Goal: Transaction & Acquisition: Purchase product/service

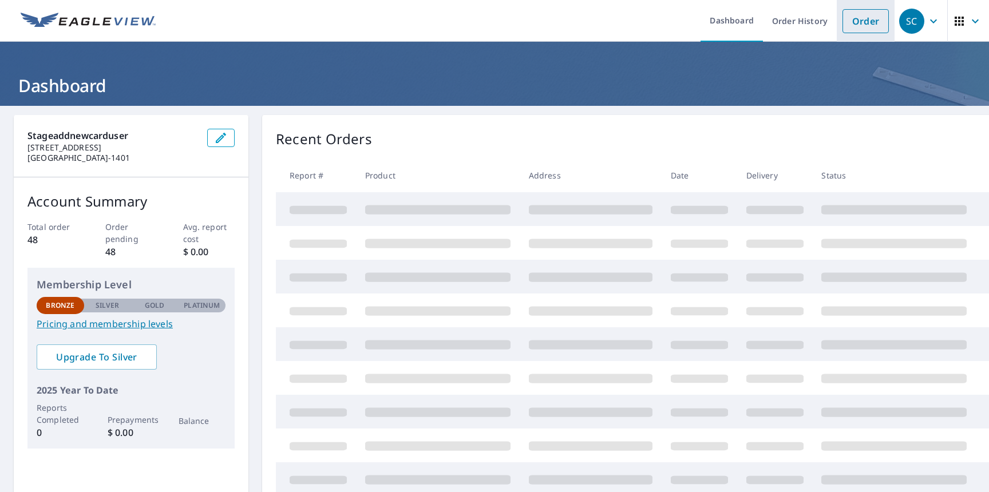
click at [865, 21] on link "Order" at bounding box center [865, 21] width 46 height 24
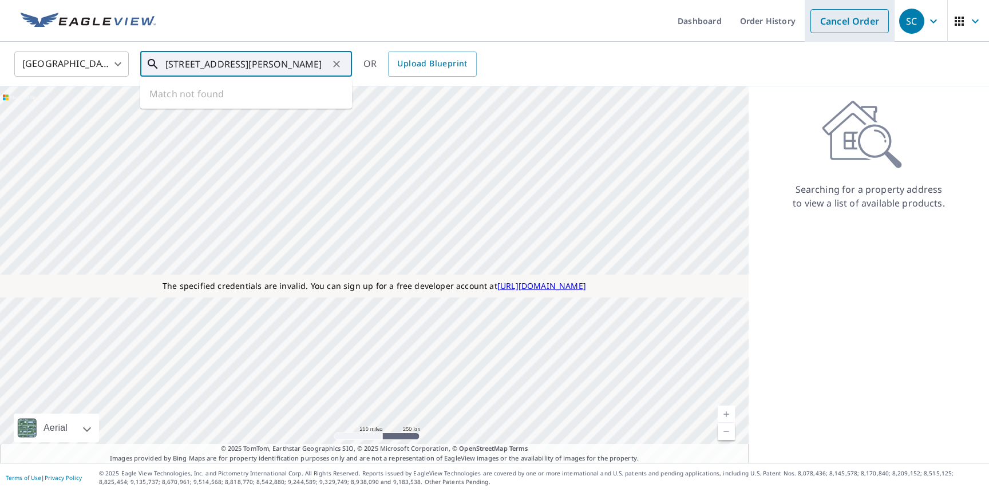
type input "[STREET_ADDRESS][PERSON_NAME]"
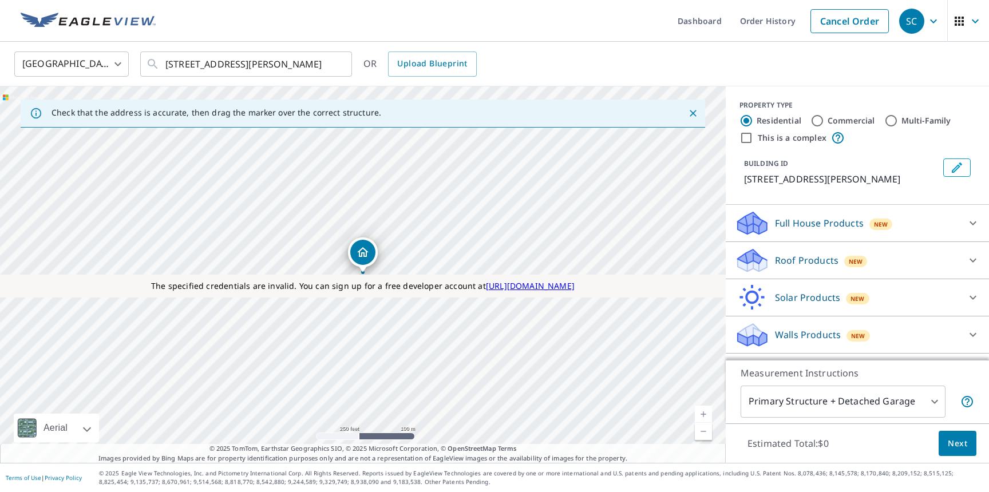
click at [952, 445] on span "Next" at bounding box center [956, 444] width 19 height 14
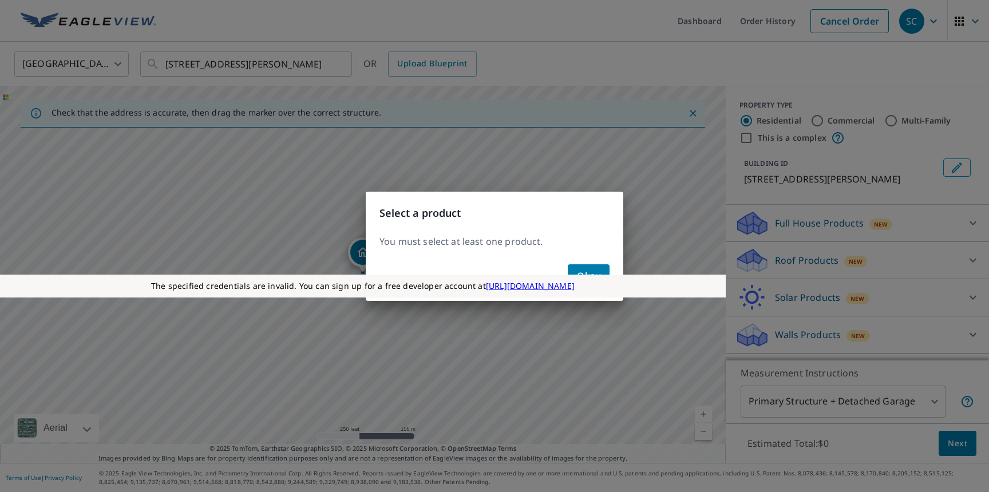
click at [578, 268] on span "Okay" at bounding box center [588, 276] width 23 height 16
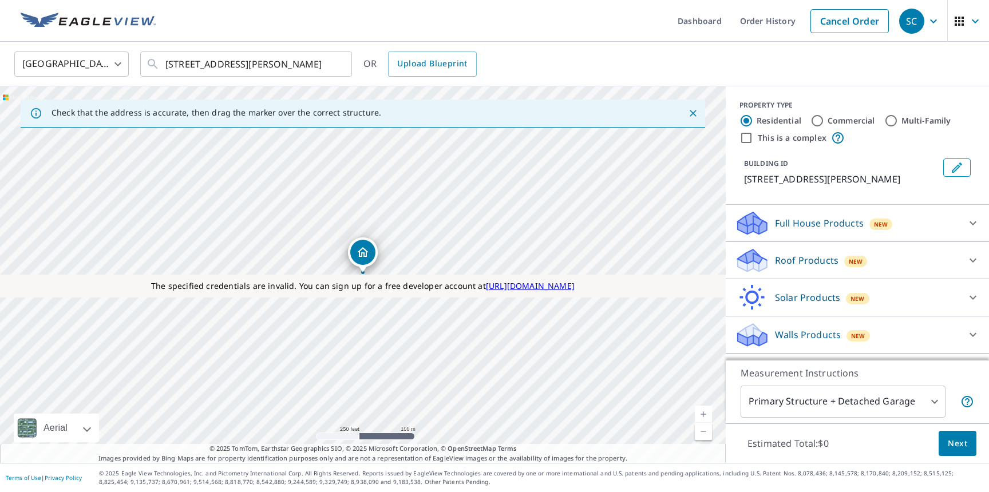
click at [782, 256] on p "Roof Products" at bounding box center [807, 260] width 64 height 14
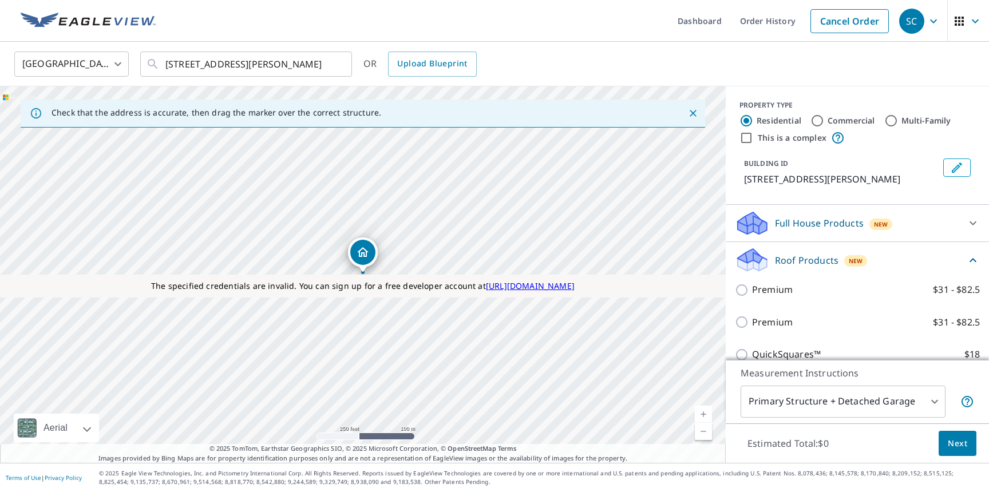
click at [760, 313] on div "Premium $31 - $82.5" at bounding box center [857, 322] width 245 height 33
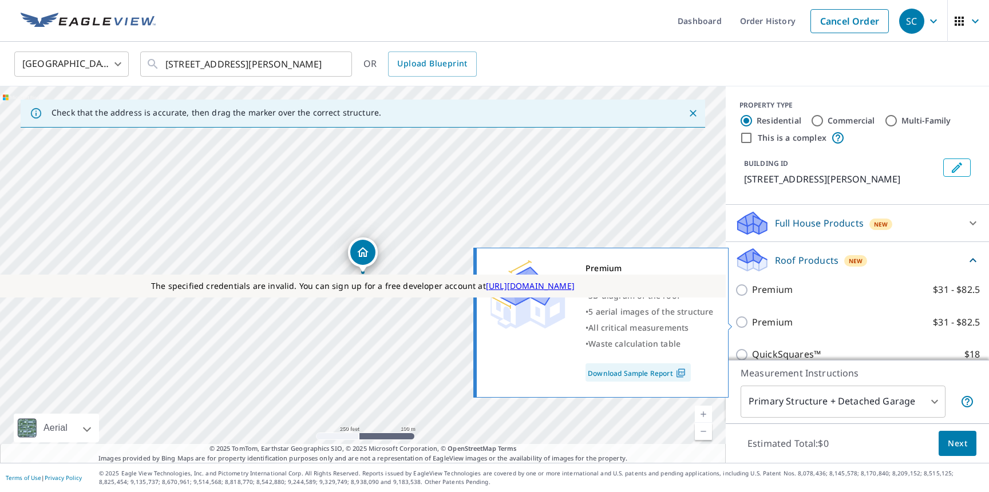
click at [760, 320] on p "Premium" at bounding box center [772, 322] width 41 height 14
click at [752, 320] on input "Premium $31 - $82.5" at bounding box center [743, 322] width 17 height 14
checkbox input "true"
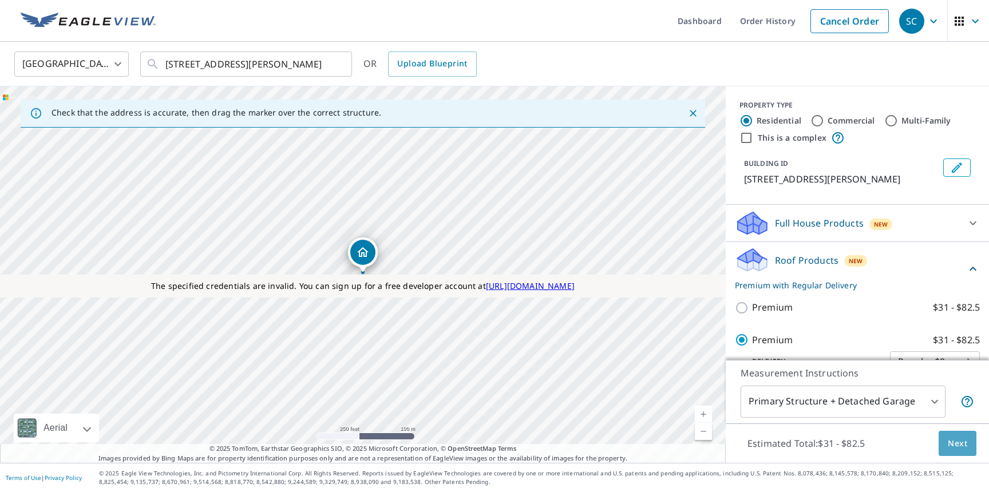
click at [951, 449] on span "Next" at bounding box center [956, 444] width 19 height 14
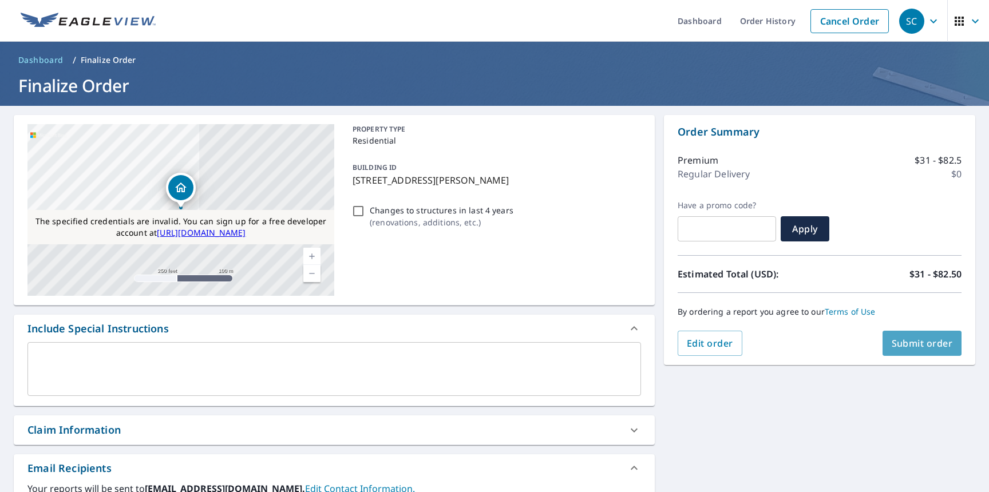
click at [911, 347] on span "Submit order" at bounding box center [921, 343] width 61 height 13
